Goal: Obtain resource: Download file/media

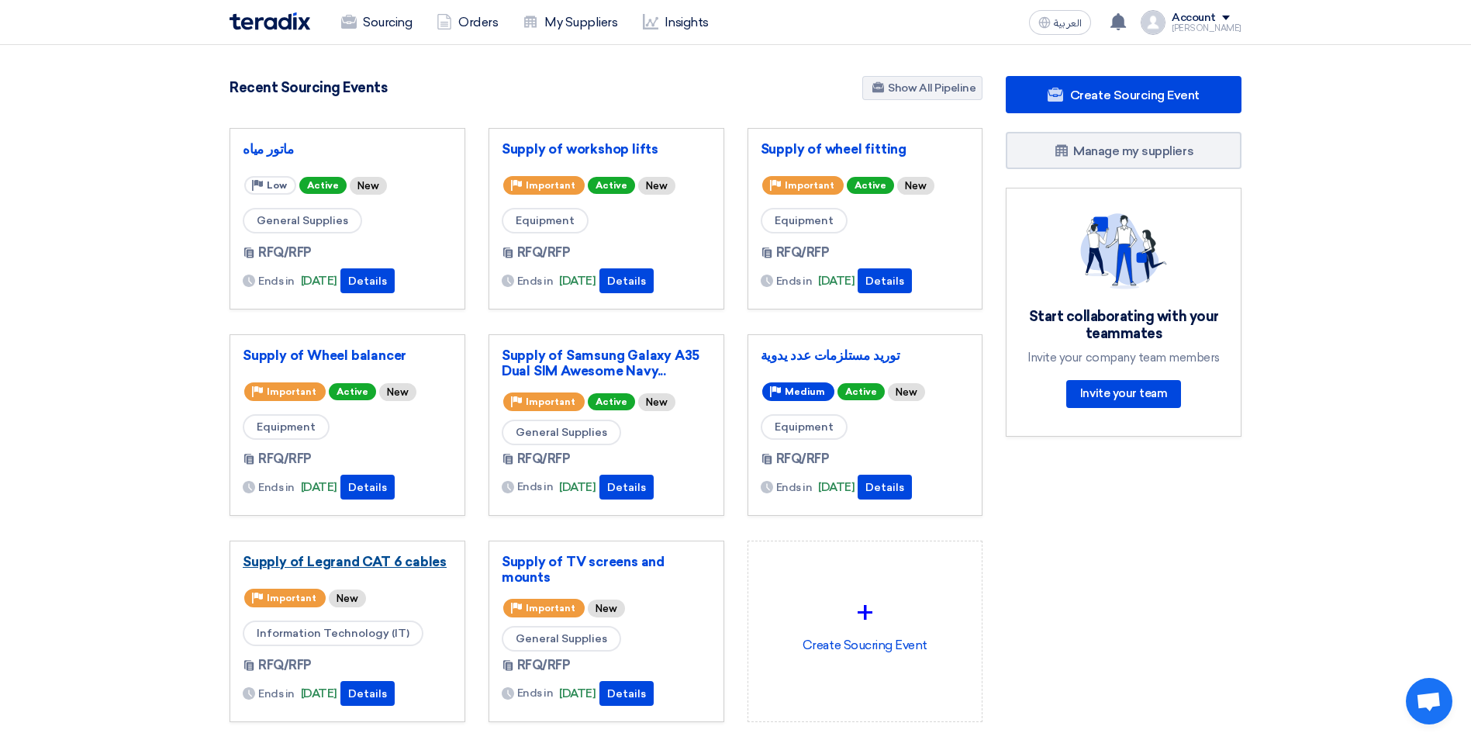
click at [360, 567] on link "Supply of Legrand CAT 6 cables" at bounding box center [347, 562] width 209 height 16
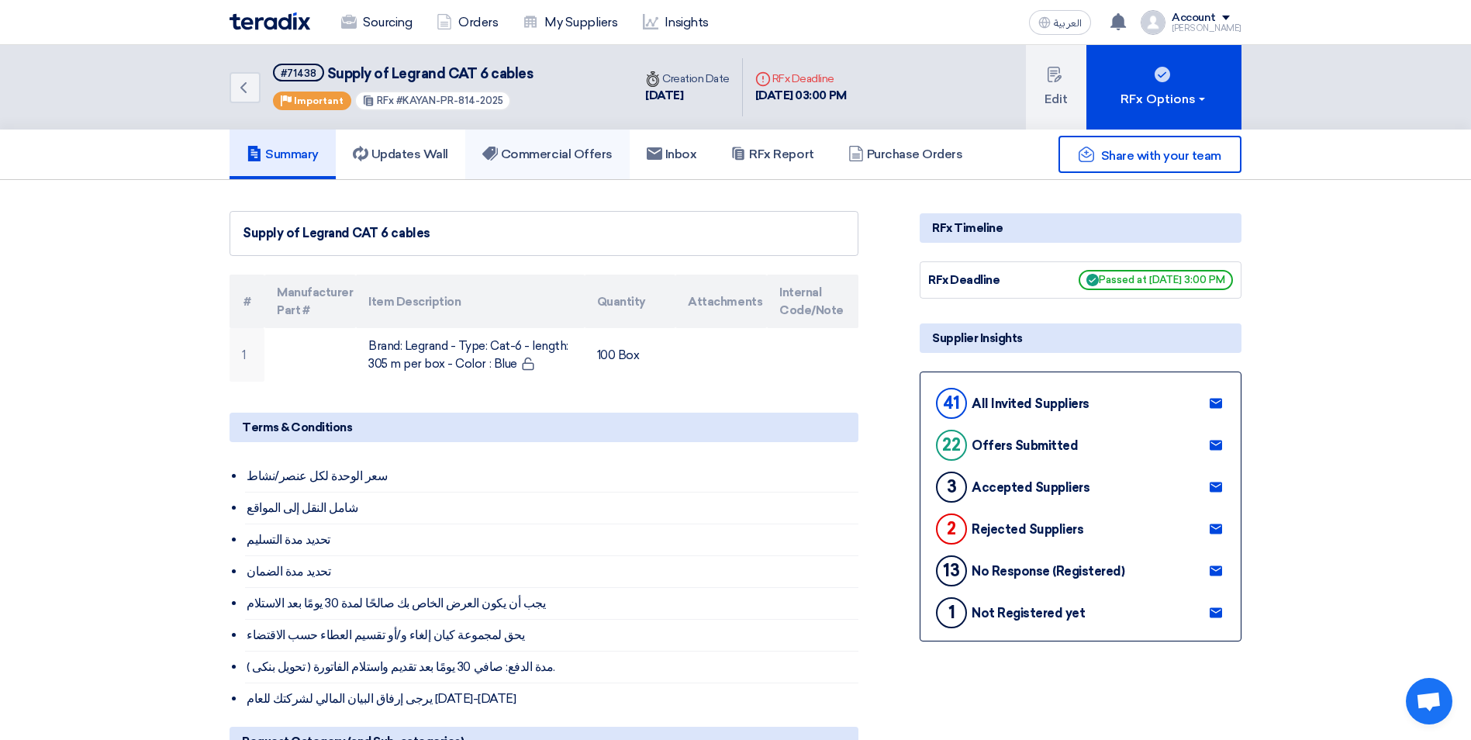
click at [590, 149] on h5 "Commercial Offers" at bounding box center [547, 155] width 130 height 16
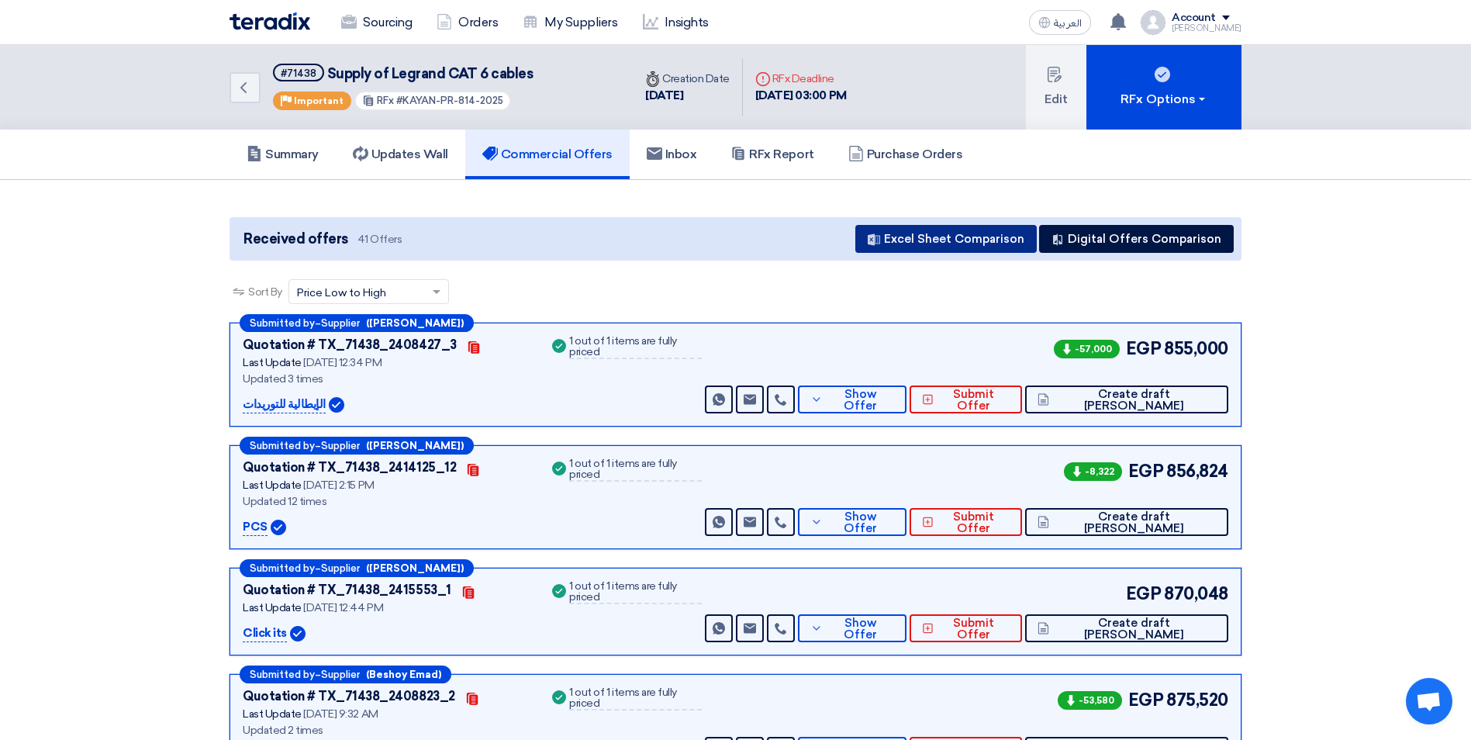
click at [969, 240] on button "Excel Sheet Comparison" at bounding box center [945, 239] width 181 height 28
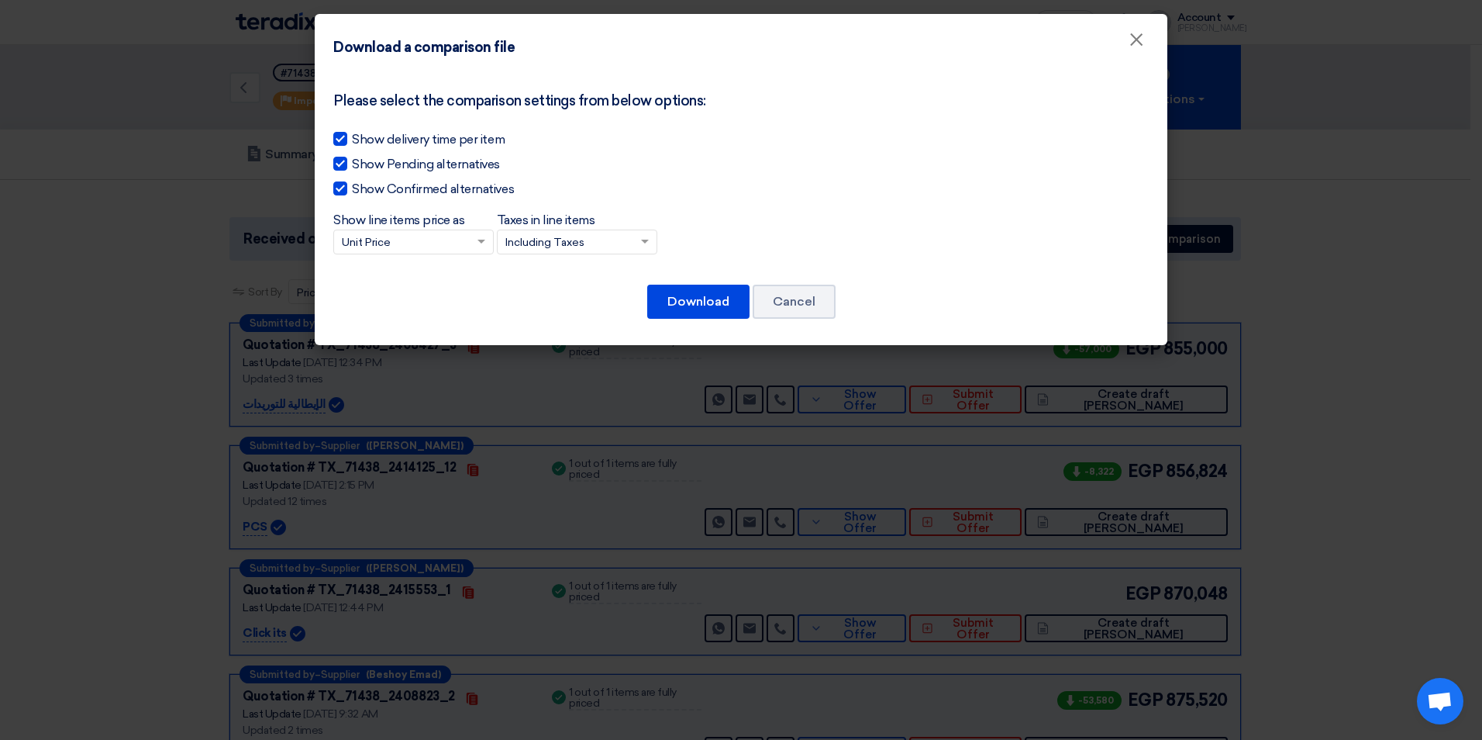
click at [367, 167] on span "Show Pending alternatives" at bounding box center [426, 164] width 148 height 19
click at [362, 165] on input "Show Pending alternatives" at bounding box center [357, 160] width 10 height 10
checkbox input "false"
click at [376, 188] on span "Show Confirmed alternatives" at bounding box center [433, 189] width 162 height 19
click at [362, 188] on input "Show Confirmed alternatives" at bounding box center [357, 185] width 10 height 10
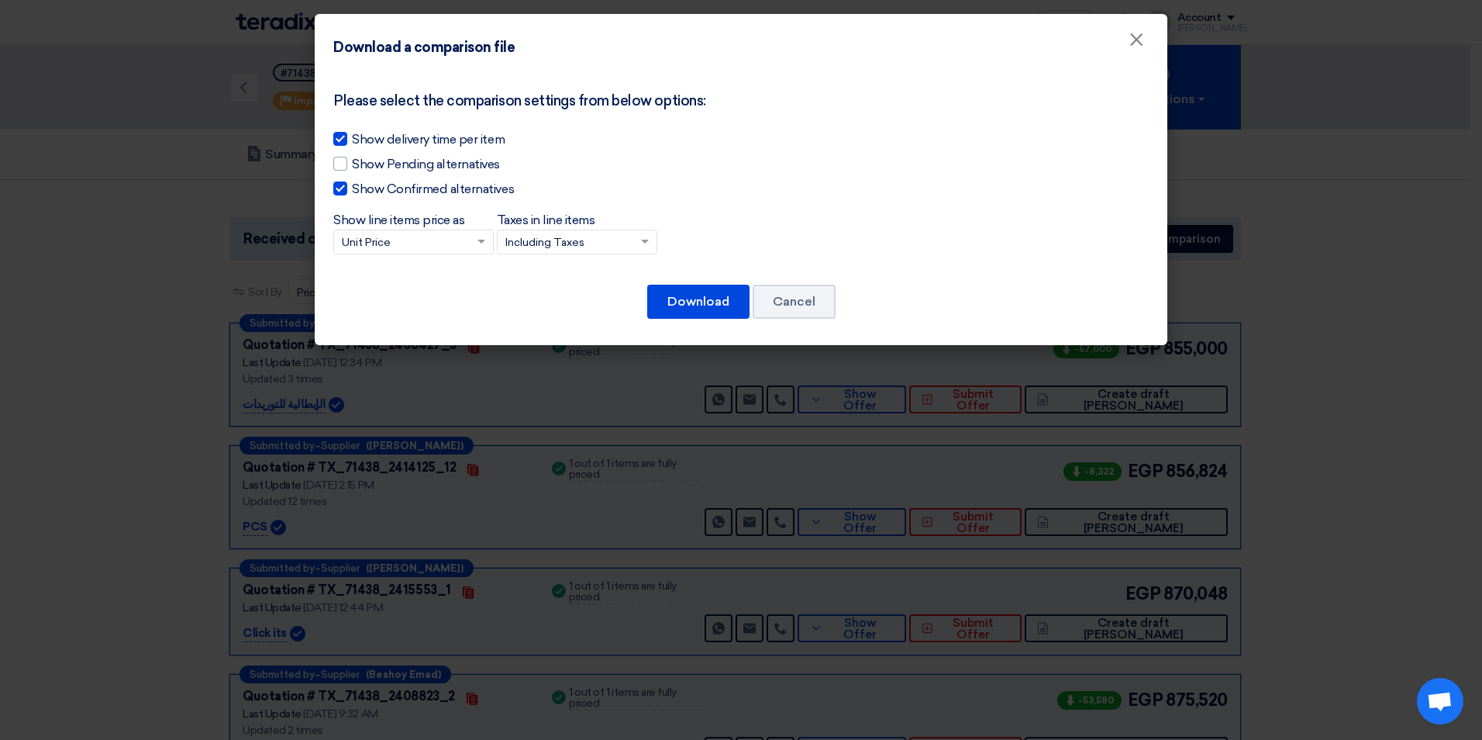
checkbox input "false"
click at [612, 243] on input "Taxes in line items × Including Taxes" at bounding box center [569, 243] width 128 height 26
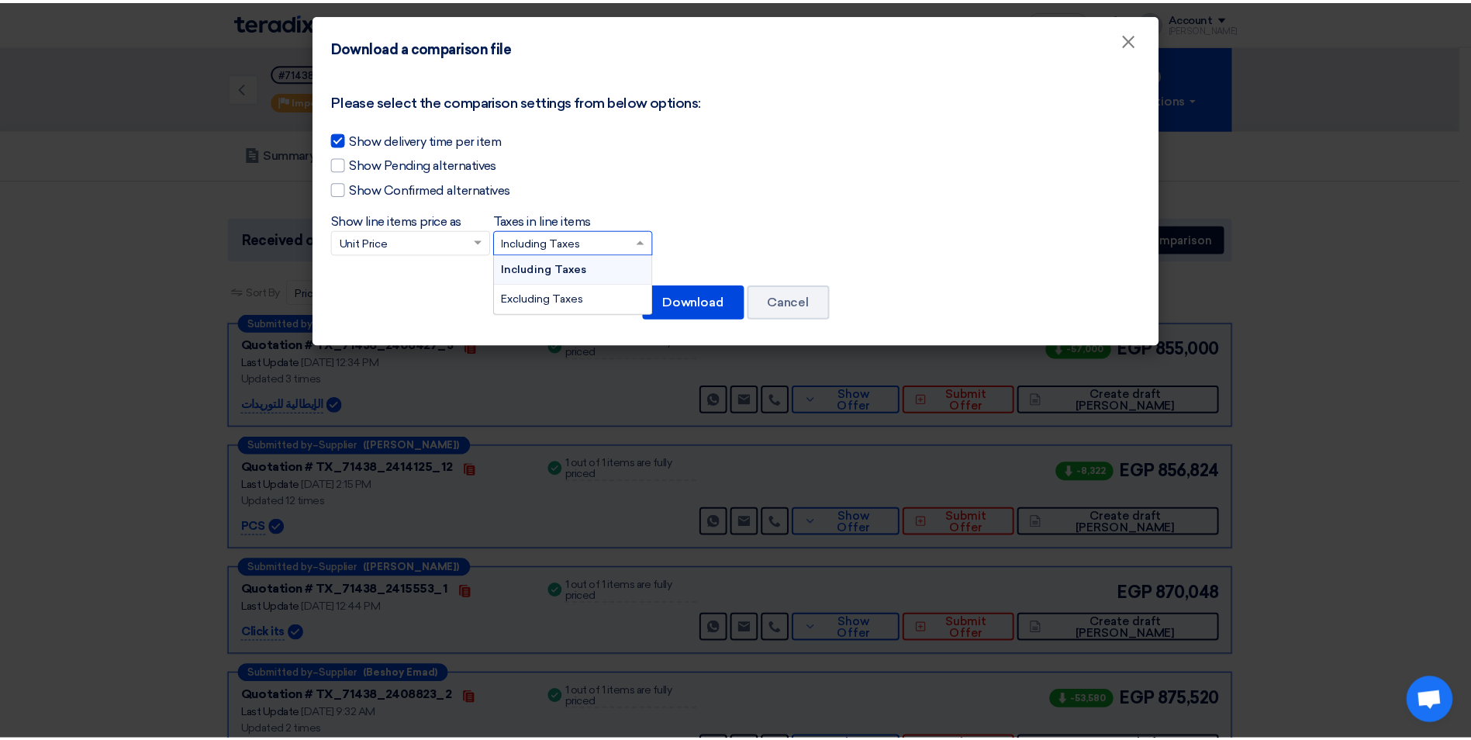
scroll to position [1, 0]
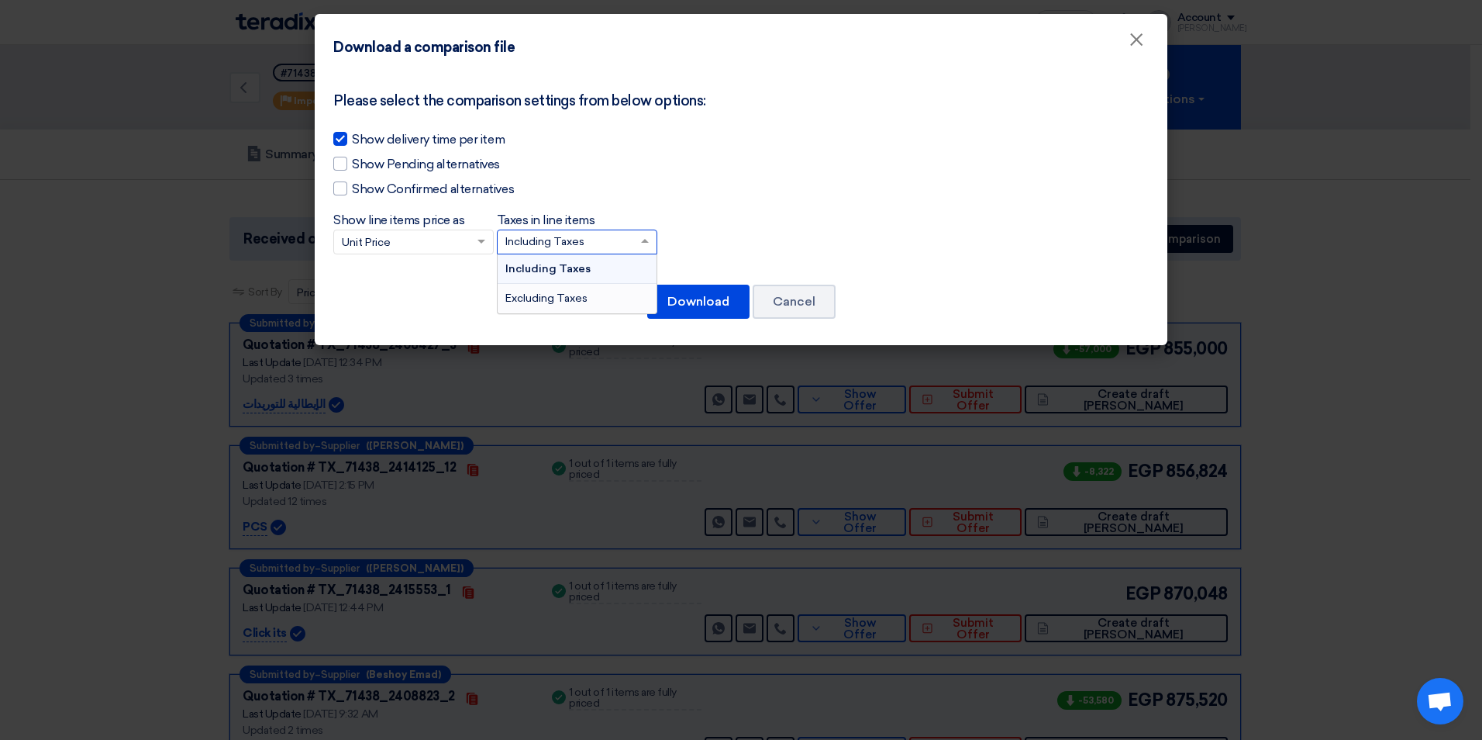
click at [557, 290] on div "Excluding Taxes" at bounding box center [577, 298] width 159 height 29
click at [557, 255] on input "Taxes in line items × Including Taxes Including Taxes Excluding Taxes" at bounding box center [569, 242] width 128 height 26
click at [693, 299] on button "Download" at bounding box center [698, 302] width 102 height 34
